Goal: Browse casually

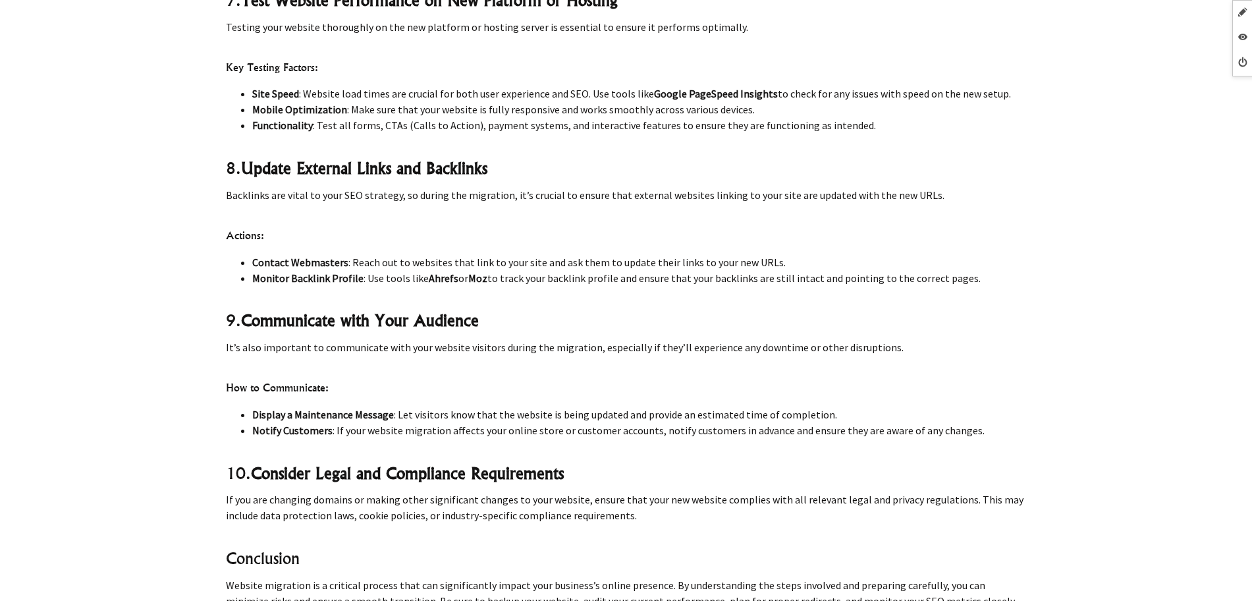
scroll to position [3870, 0]
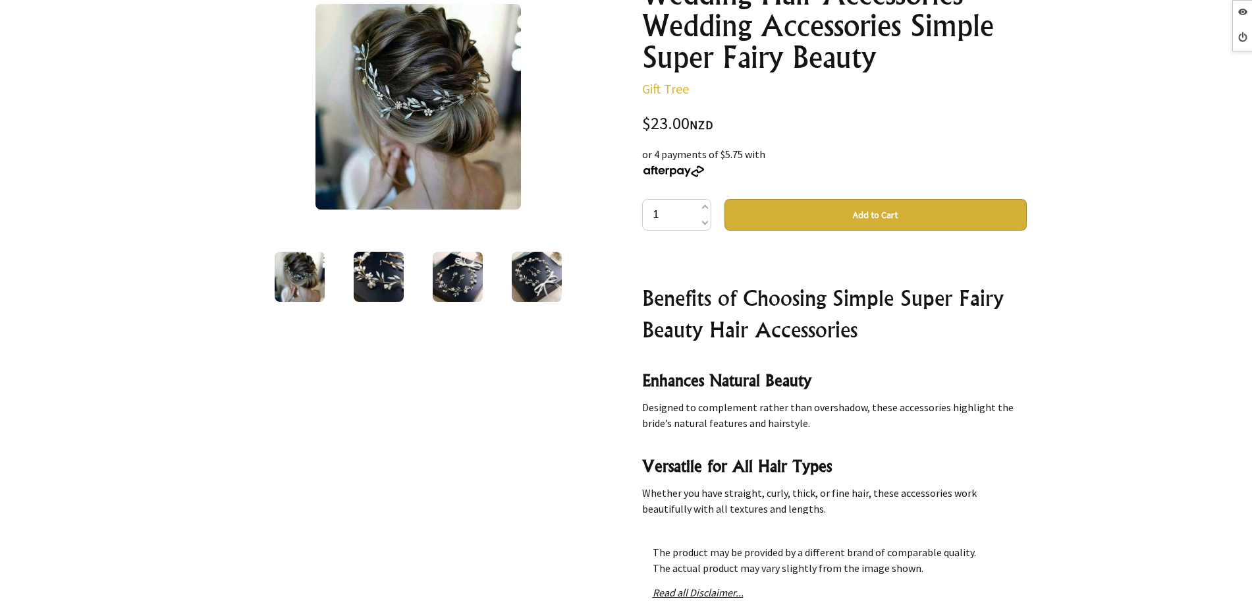
scroll to position [165, 0]
